Goal: Find specific page/section: Find specific page/section

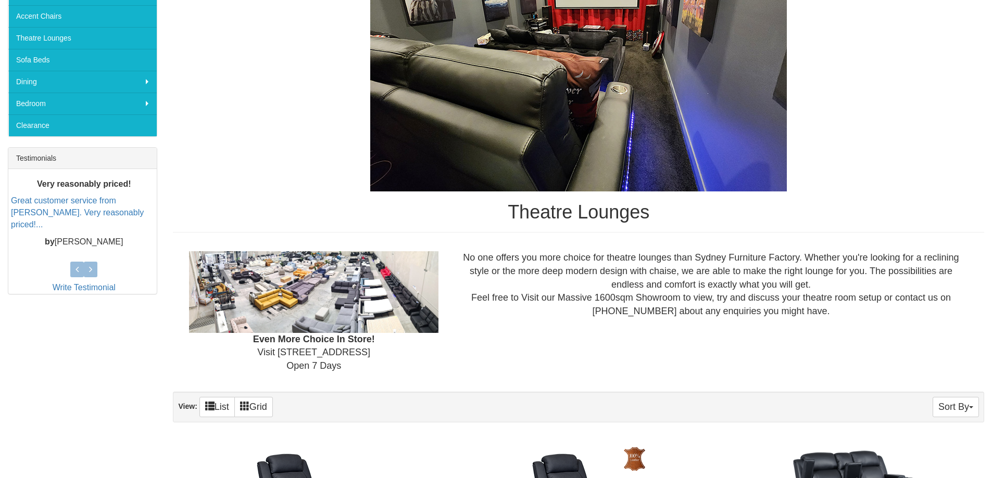
scroll to position [161, 0]
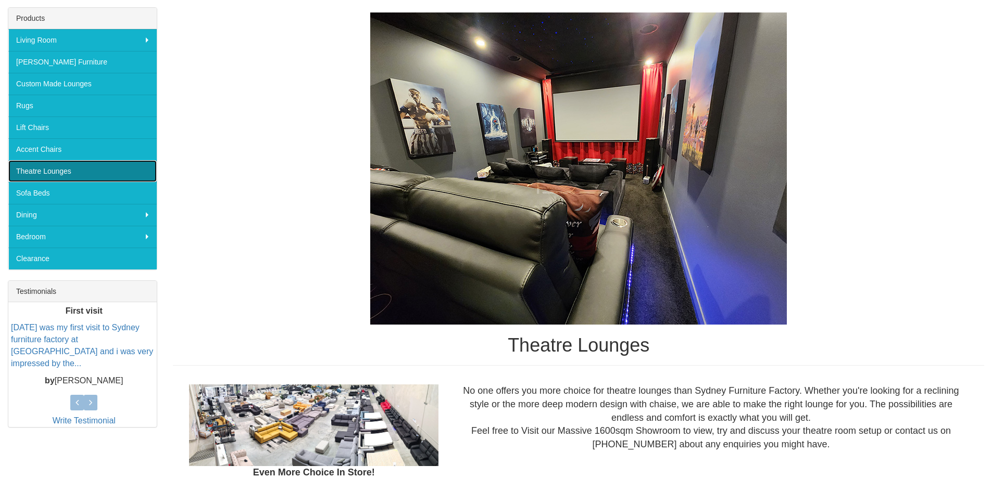
click at [61, 172] on link "Theatre Lounges" at bounding box center [82, 171] width 148 height 22
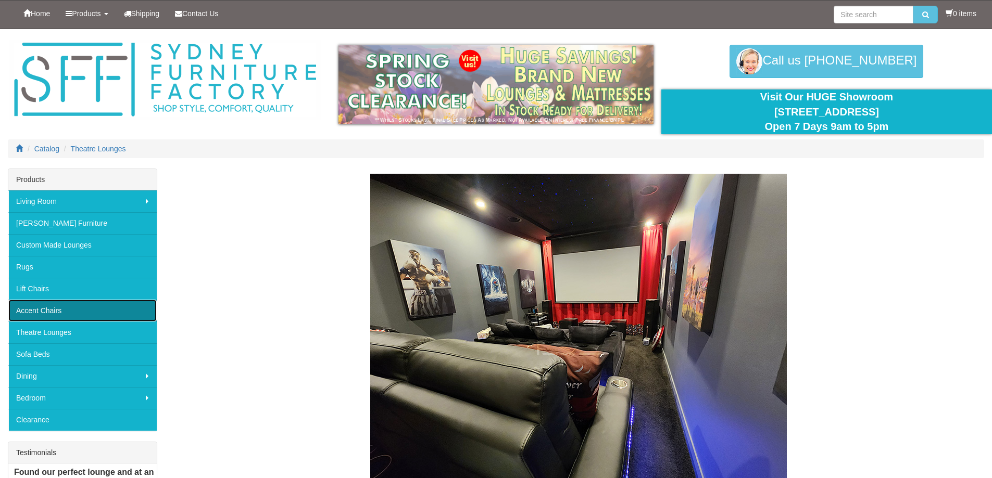
click at [50, 313] on link "Accent Chairs" at bounding box center [82, 311] width 148 height 22
